Goal: Navigation & Orientation: Understand site structure

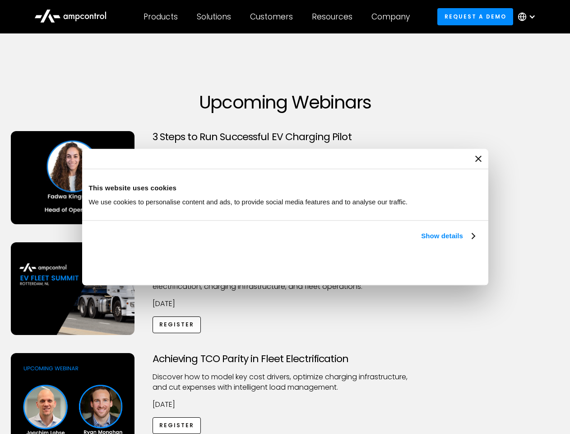
click at [421, 241] on link "Show details" at bounding box center [447, 235] width 53 height 11
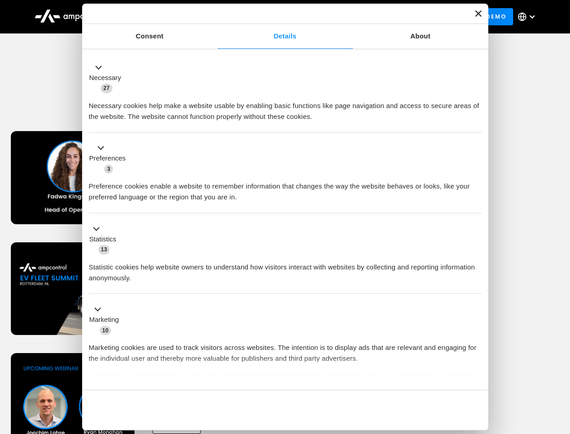
click at [476, 374] on div "Consent Details [#IABV2SETTINGS#] About This website uses cookies We use cookie…" at bounding box center [285, 217] width 406 height 426
click at [560, 364] on div "Achieving TCO Parity in Fleet Electrification Discover how to model key cost dr…" at bounding box center [285, 424] width 567 height 142
click at [278, 17] on div "Customers" at bounding box center [271, 17] width 43 height 10
click at [160, 17] on div "Products" at bounding box center [161, 17] width 34 height 10
click at [215, 17] on div "Solutions" at bounding box center [214, 17] width 34 height 10
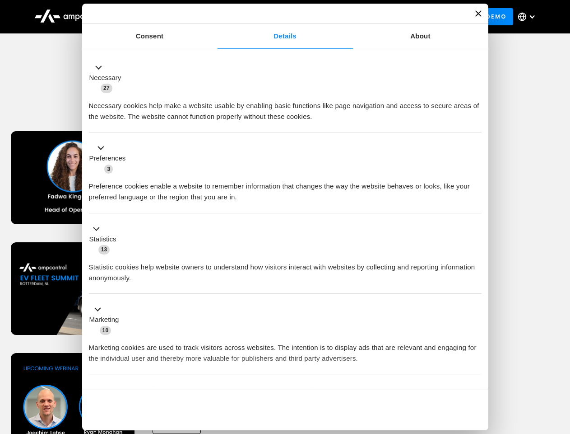
click at [273, 17] on div "Customers" at bounding box center [271, 17] width 43 height 10
click at [334, 17] on div "Resources" at bounding box center [332, 17] width 41 height 10
click at [394, 17] on div "Company" at bounding box center [391, 17] width 38 height 10
click at [529, 17] on div at bounding box center [532, 16] width 7 height 7
